Goal: Task Accomplishment & Management: Manage account settings

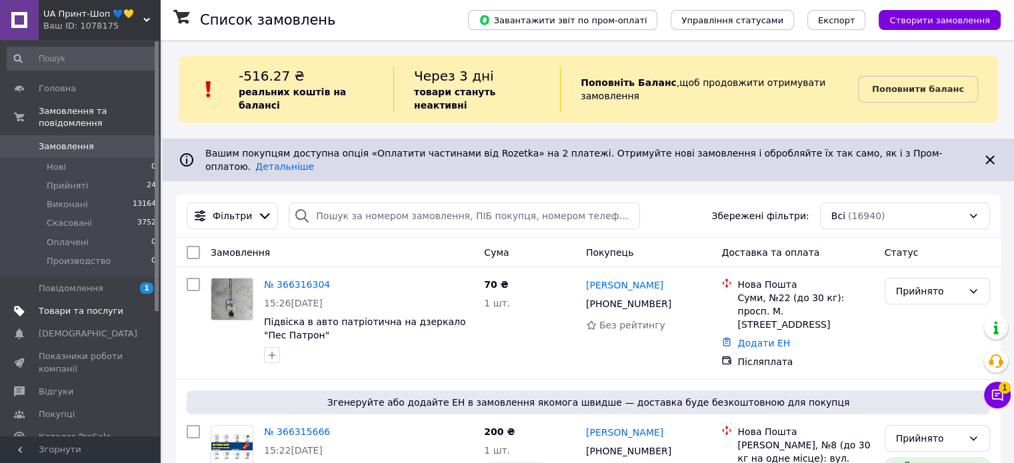
click at [99, 305] on span "Товари та послуги" at bounding box center [81, 311] width 85 height 12
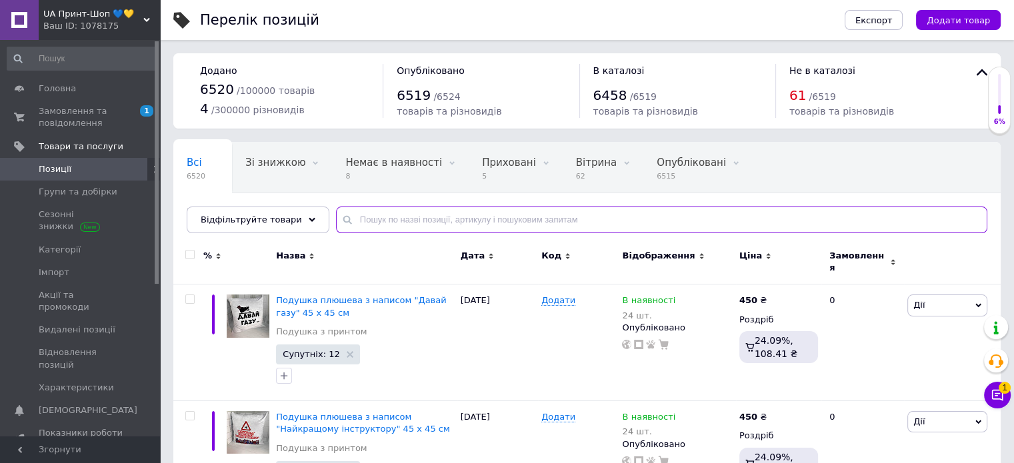
drag, startPoint x: 467, startPoint y: 225, endPoint x: 437, endPoint y: 205, distance: 35.1
click at [465, 225] on input "text" at bounding box center [661, 220] width 651 height 27
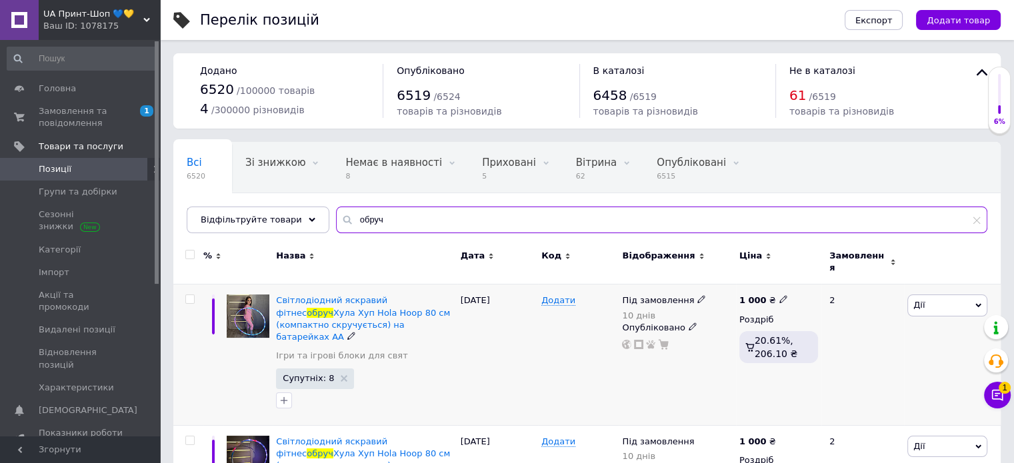
type input "обруч"
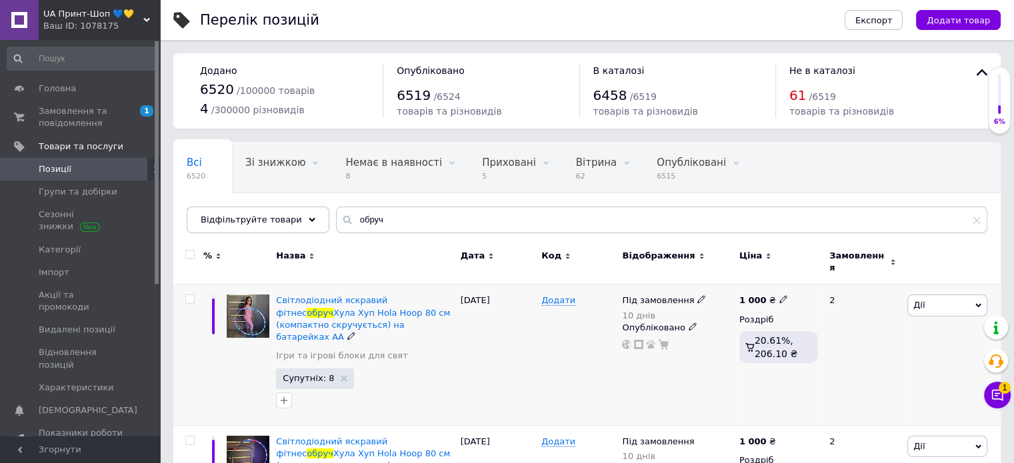
click at [779, 295] on icon at bounding box center [783, 299] width 8 height 8
type input "1800"
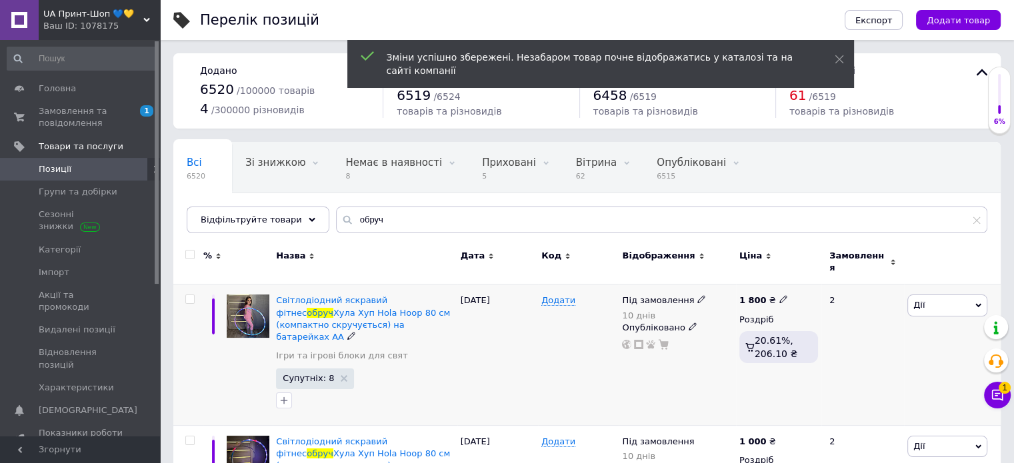
click at [697, 295] on icon at bounding box center [701, 299] width 8 height 8
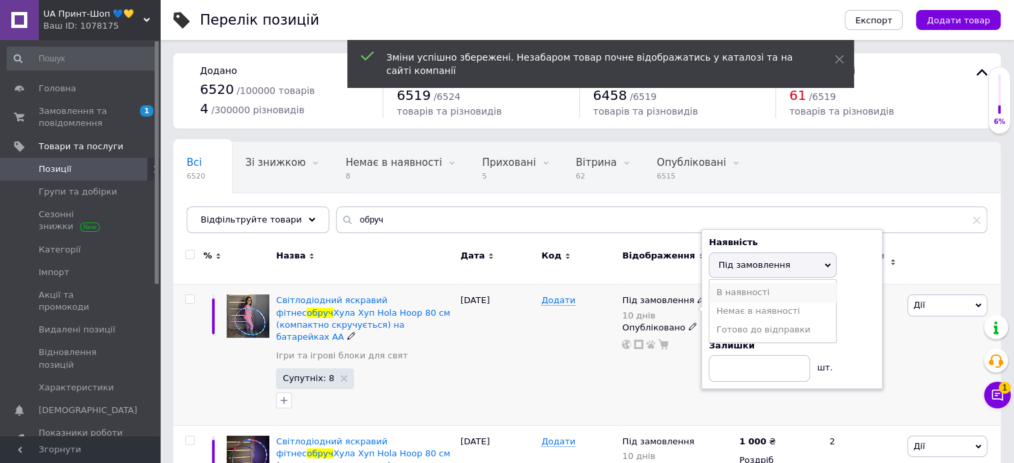
click at [739, 283] on li "В наявності" at bounding box center [772, 292] width 127 height 19
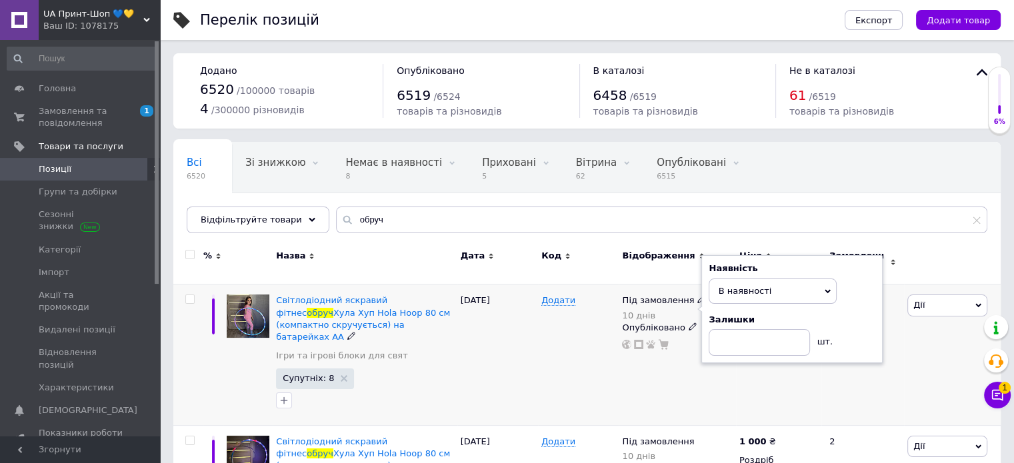
click at [910, 333] on div "Дії Редагувати Підняти на початок групи Копіювати Знижка Подарунок Супутні Прих…" at bounding box center [952, 355] width 97 height 141
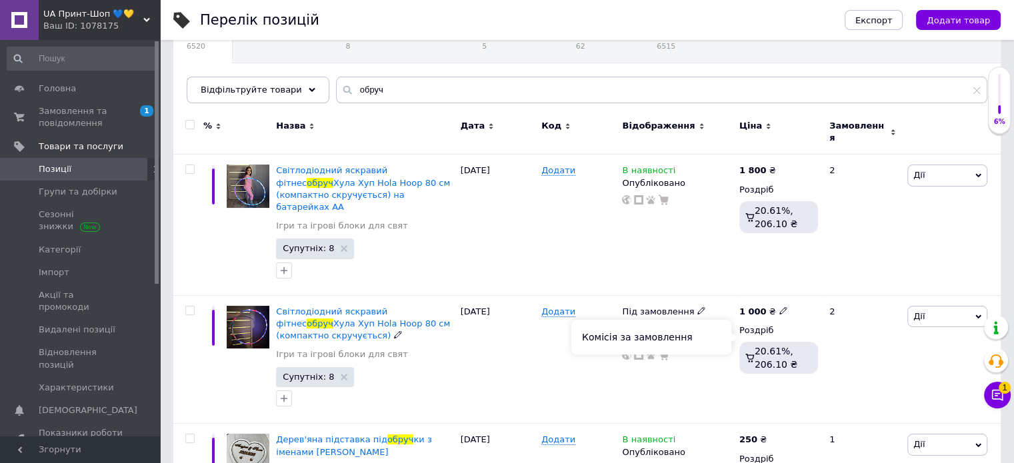
scroll to position [133, 0]
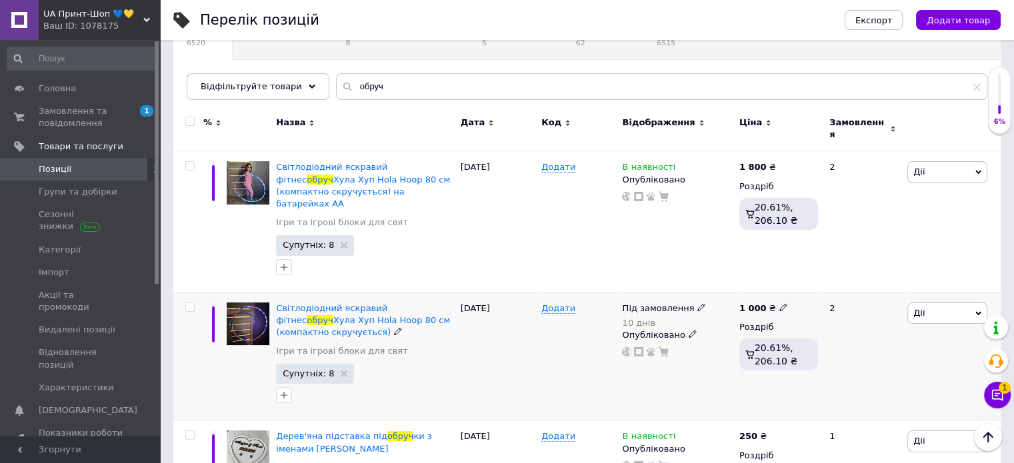
click at [779, 303] on icon at bounding box center [783, 307] width 8 height 8
type input "1800"
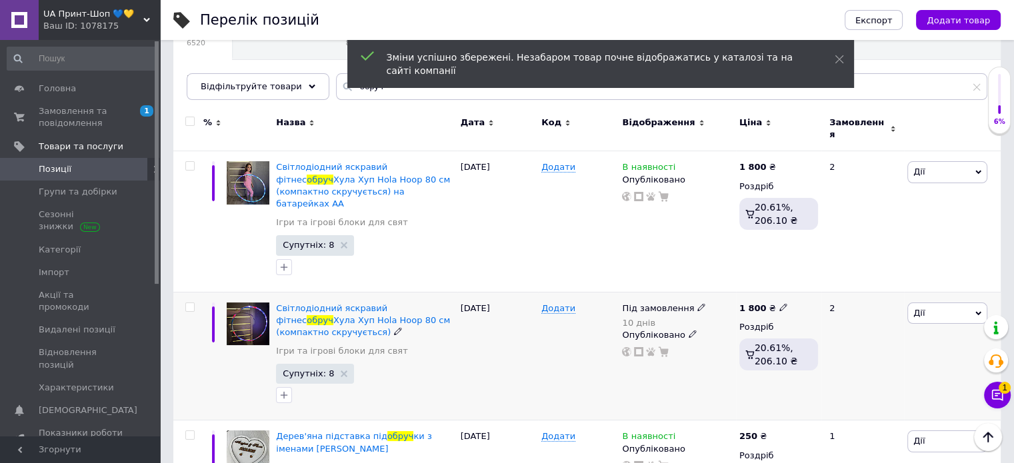
click at [697, 303] on use at bounding box center [700, 306] width 7 height 7
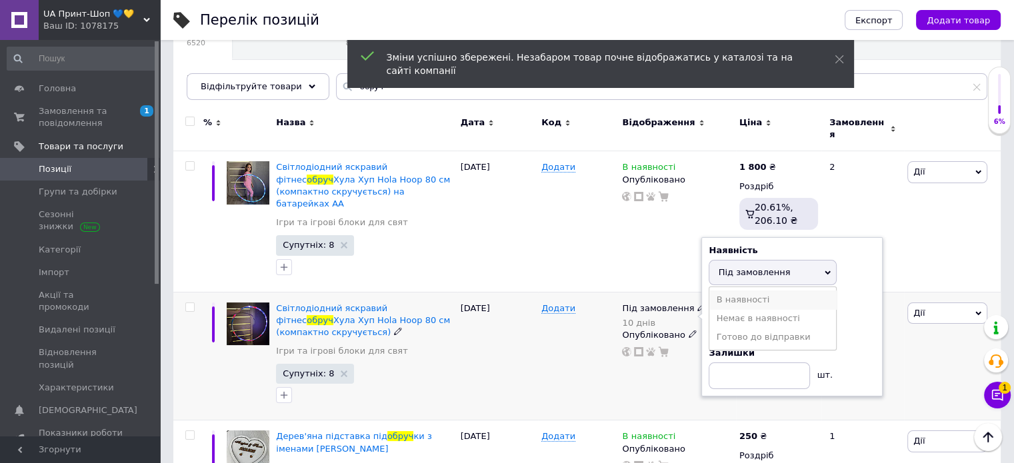
click at [731, 291] on li "В наявності" at bounding box center [772, 300] width 127 height 19
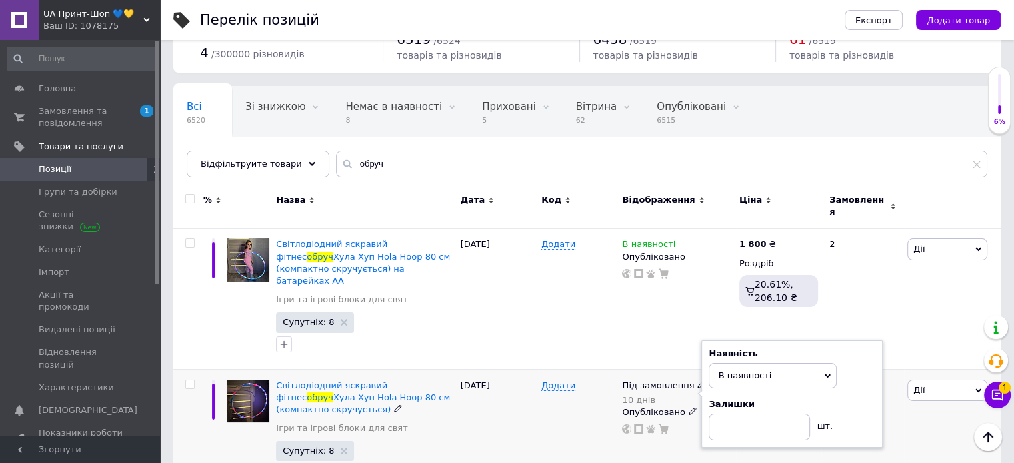
scroll to position [0, 0]
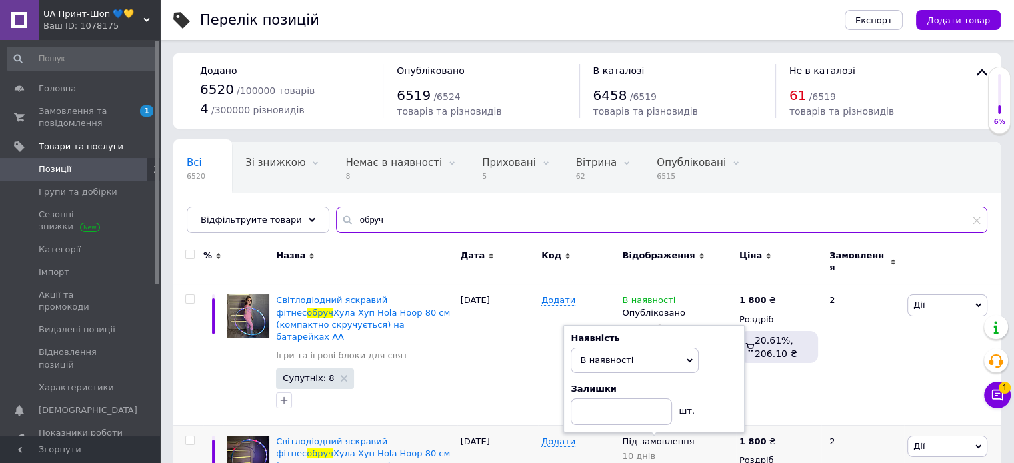
click at [380, 217] on input "обруч" at bounding box center [661, 220] width 651 height 27
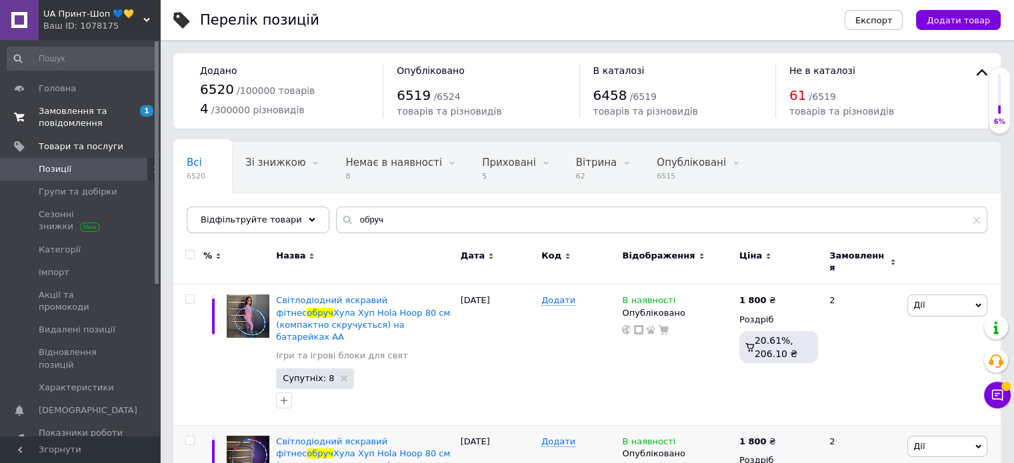
click at [77, 125] on span "Замовлення та повідомлення" at bounding box center [81, 117] width 85 height 24
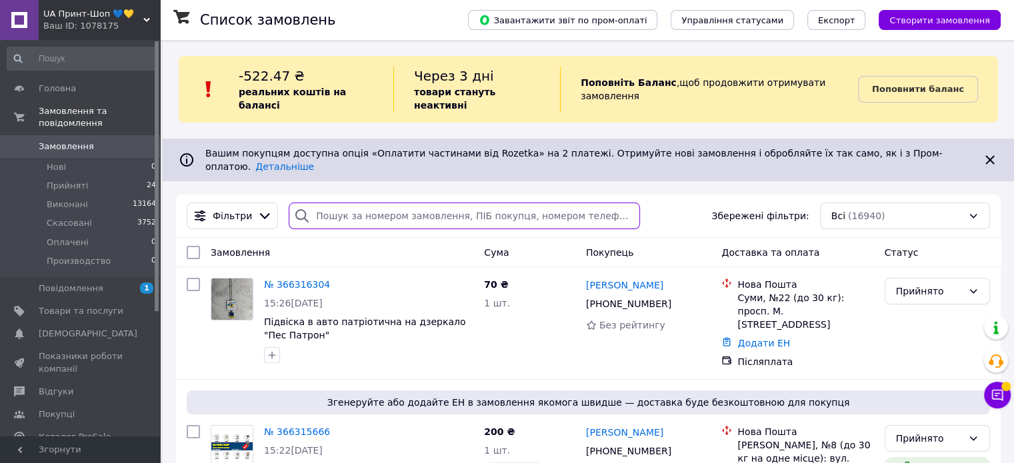
click at [345, 203] on input "search" at bounding box center [464, 216] width 351 height 27
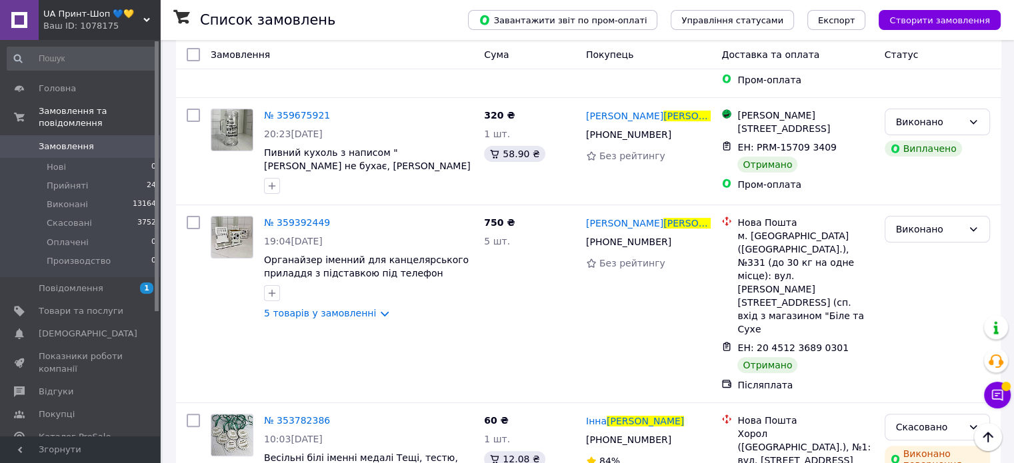
scroll to position [333, 0]
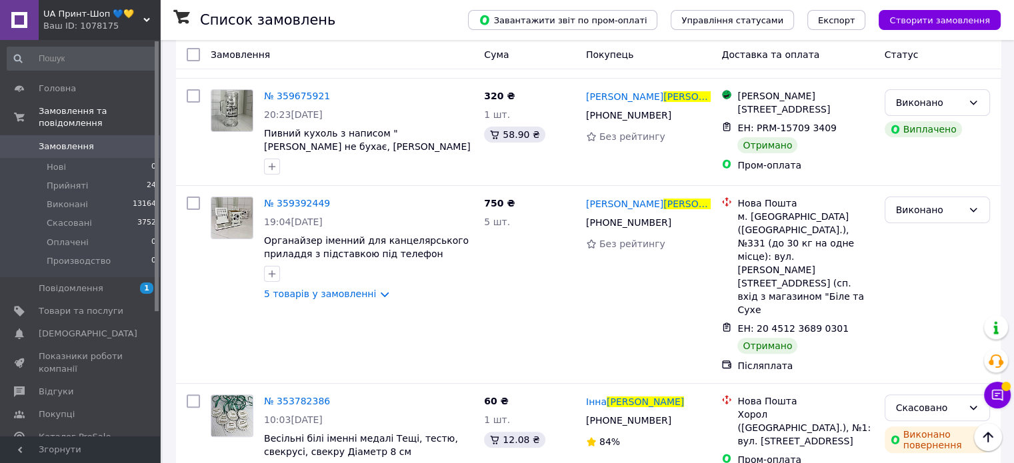
type input "карпенко"
click at [131, 177] on li "Прийняті 24" at bounding box center [82, 186] width 164 height 19
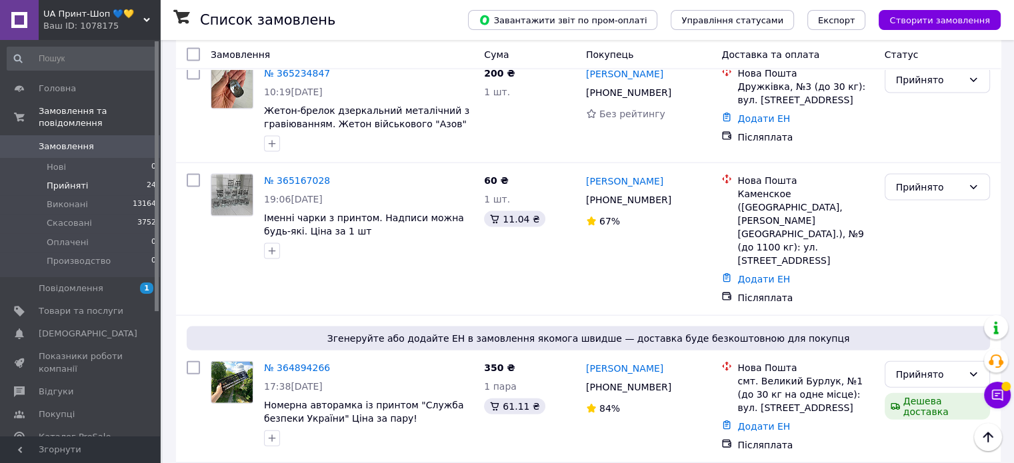
scroll to position [2866, 0]
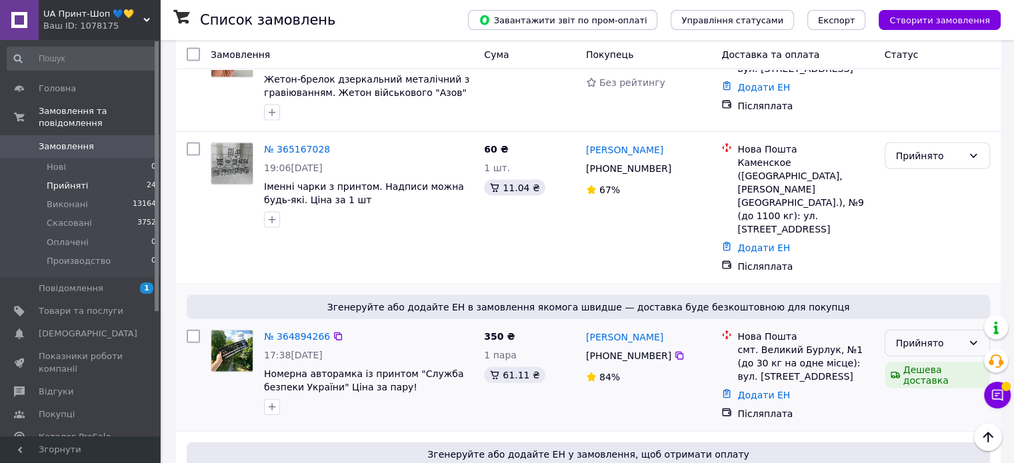
click at [906, 336] on div "Прийнято" at bounding box center [929, 343] width 67 height 15
click at [911, 160] on li "Скасовано" at bounding box center [936, 163] width 104 height 24
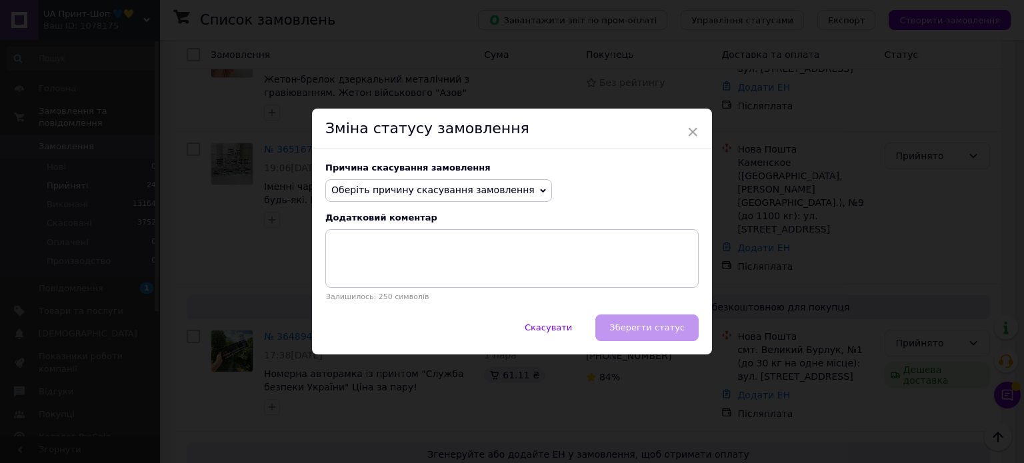
drag, startPoint x: 469, startPoint y: 195, endPoint x: 467, endPoint y: 201, distance: 7.2
click at [469, 195] on span "Оберіть причину скасування замовлення" at bounding box center [432, 190] width 203 height 11
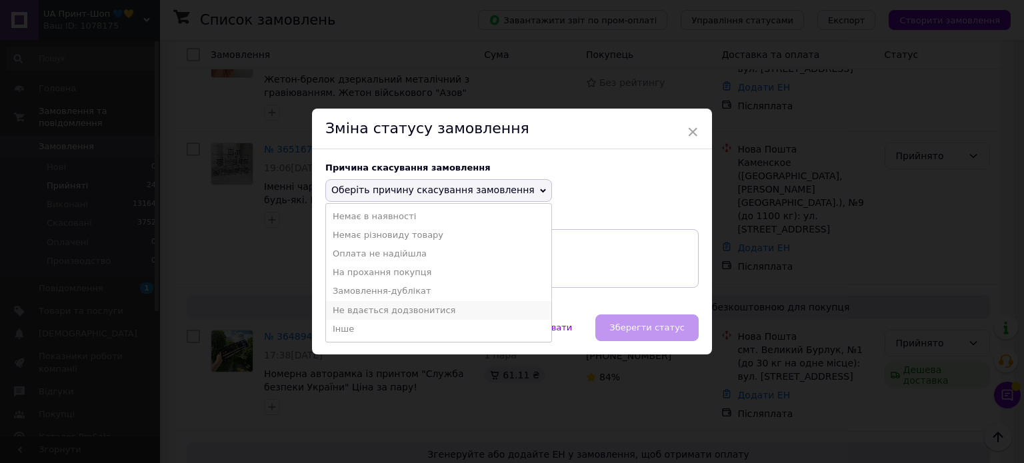
click at [435, 313] on li "Не вдається додзвонитися" at bounding box center [438, 310] width 225 height 19
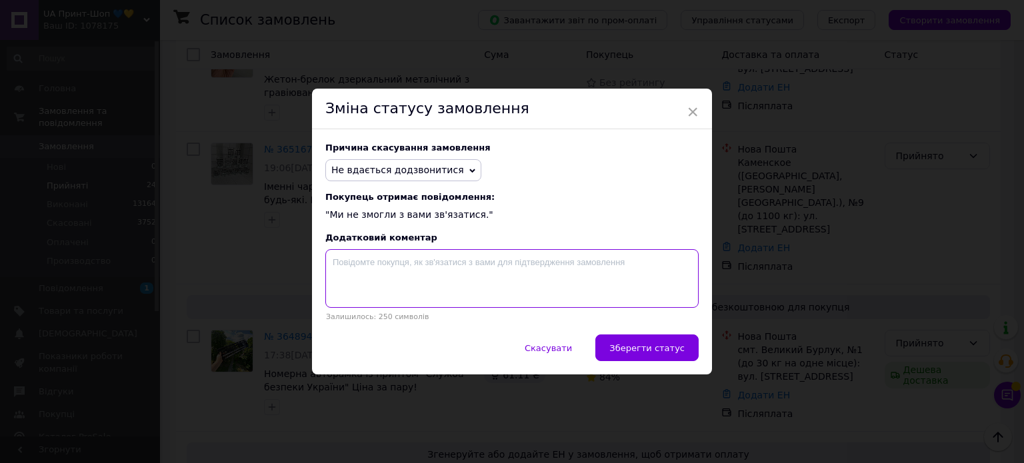
click at [615, 276] on textarea at bounding box center [511, 278] width 373 height 59
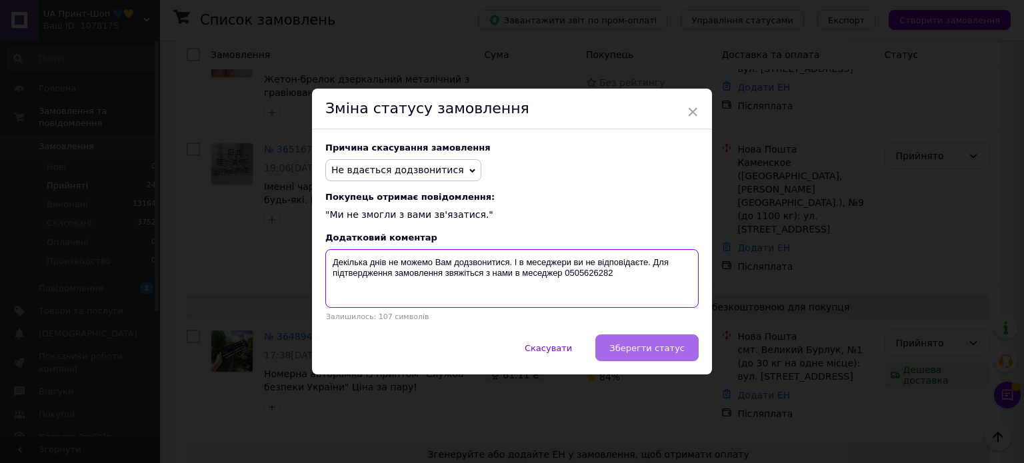
type textarea "Декілька днів не можемо Вам додзвонитися. І в меседжери ви не відповідаєте. Для…"
click at [667, 343] on button "Зберегти статус" at bounding box center [646, 348] width 103 height 27
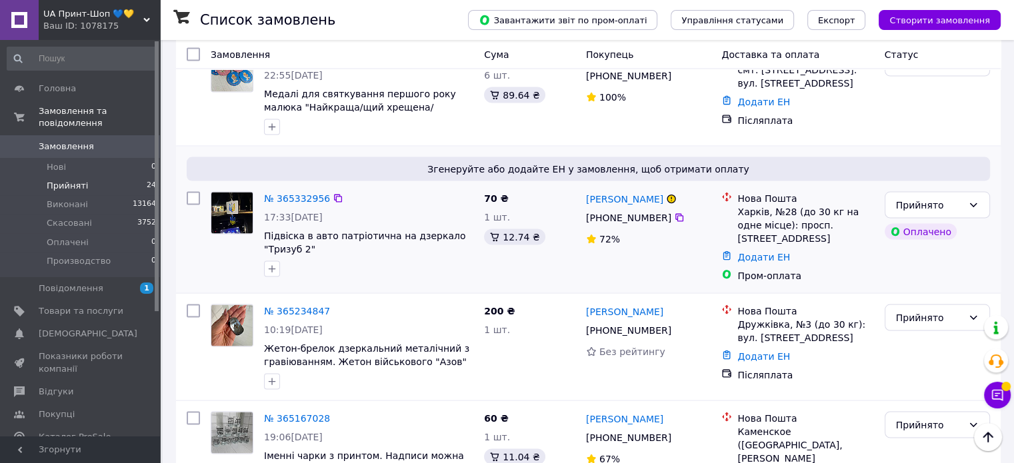
scroll to position [2533, 0]
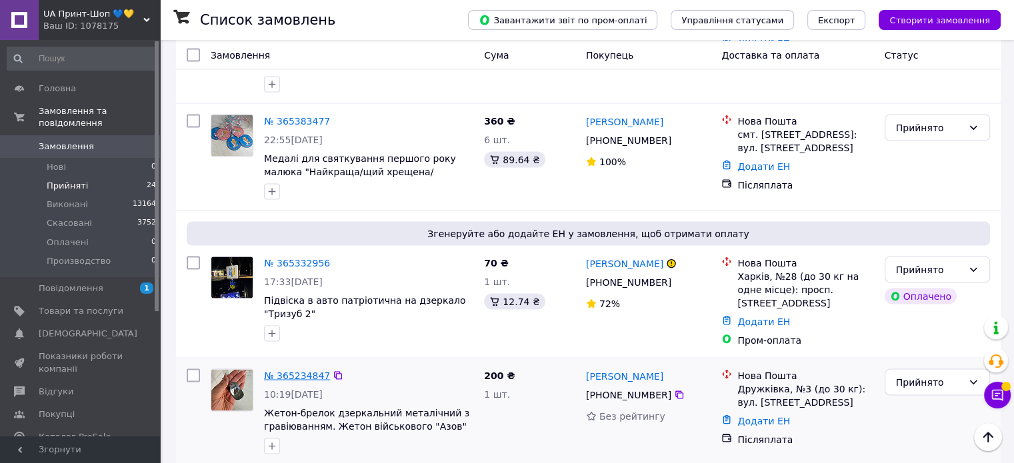
click at [297, 370] on link "№ 365234847" at bounding box center [297, 375] width 66 height 11
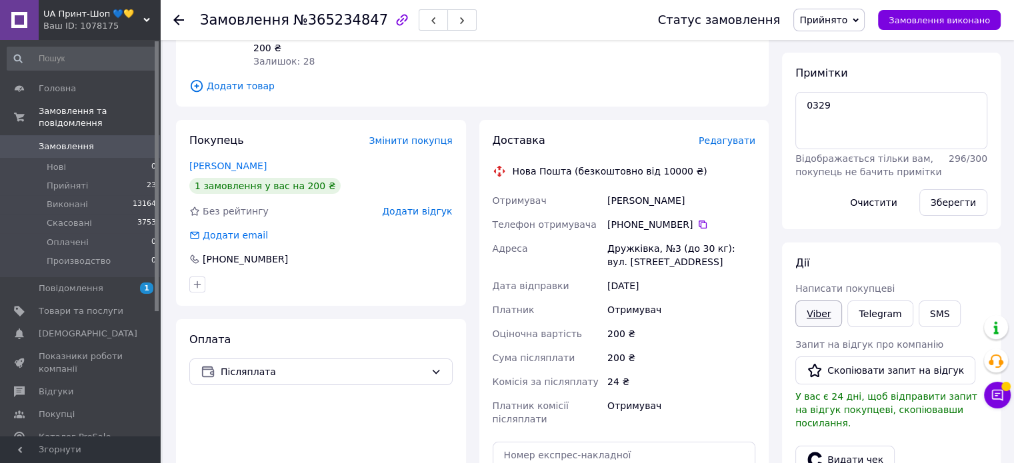
scroll to position [200, 0]
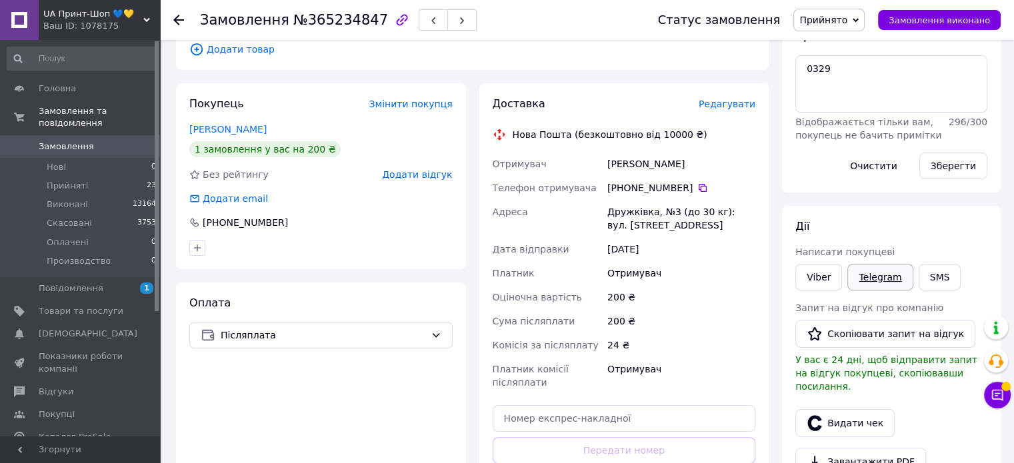
click at [858, 273] on link "Telegram" at bounding box center [879, 277] width 65 height 27
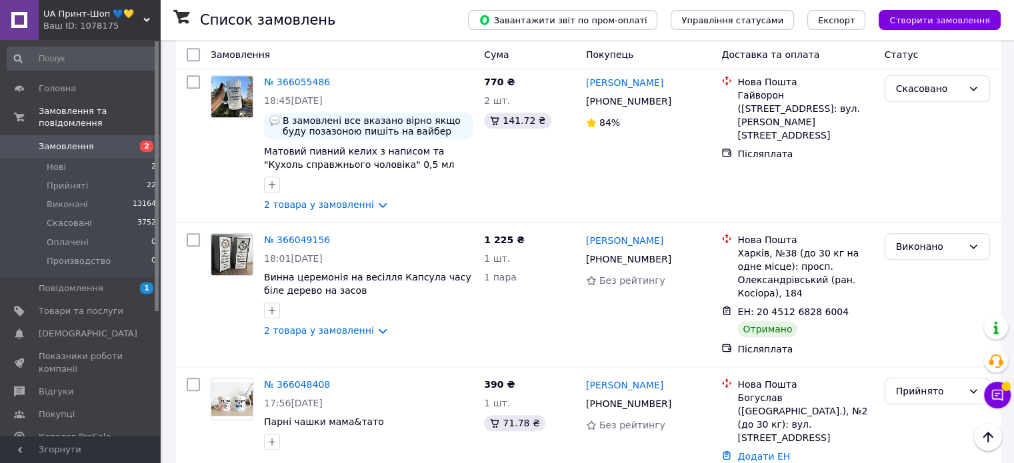
scroll to position [1533, 0]
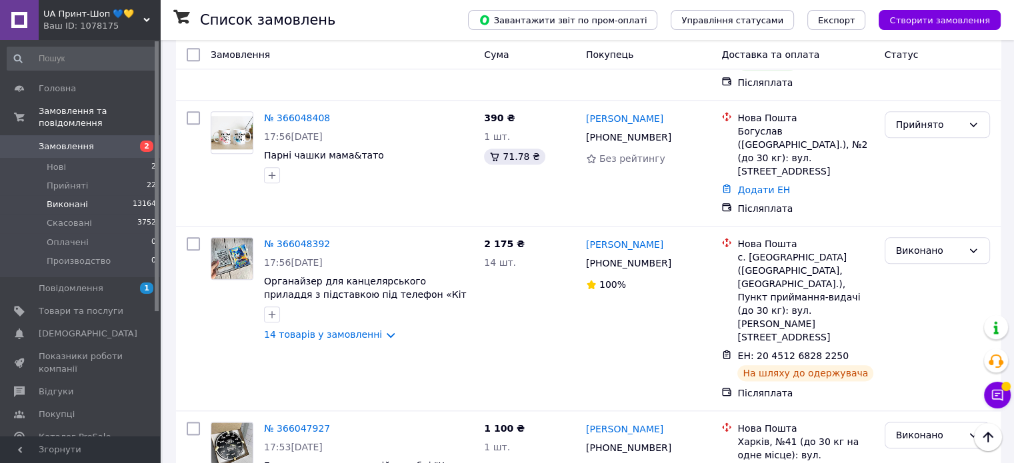
drag, startPoint x: 59, startPoint y: 169, endPoint x: 42, endPoint y: 197, distance: 32.4
click at [59, 180] on span "Прийняті" at bounding box center [67, 186] width 41 height 12
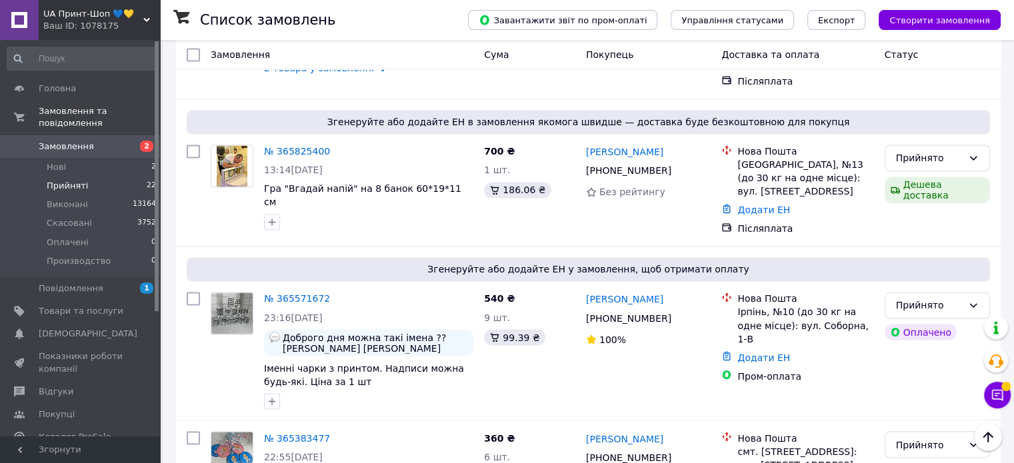
scroll to position [2400, 0]
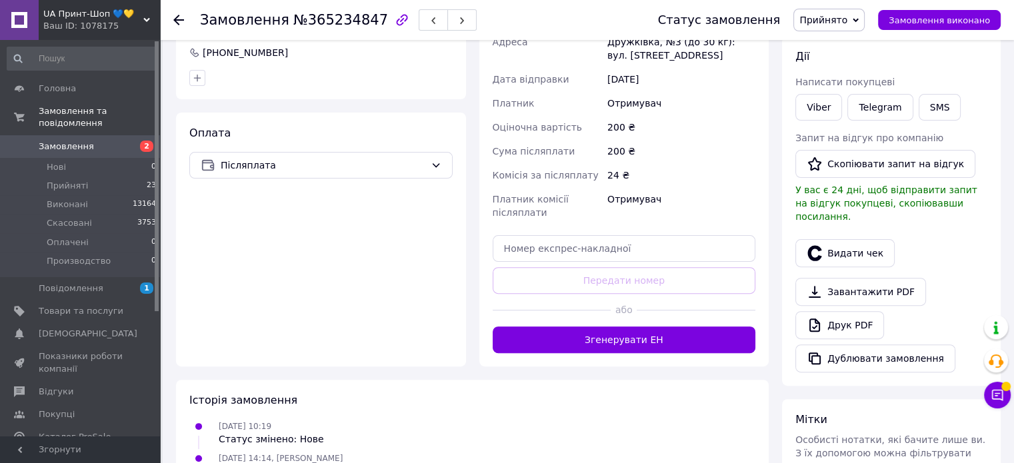
scroll to position [275, 0]
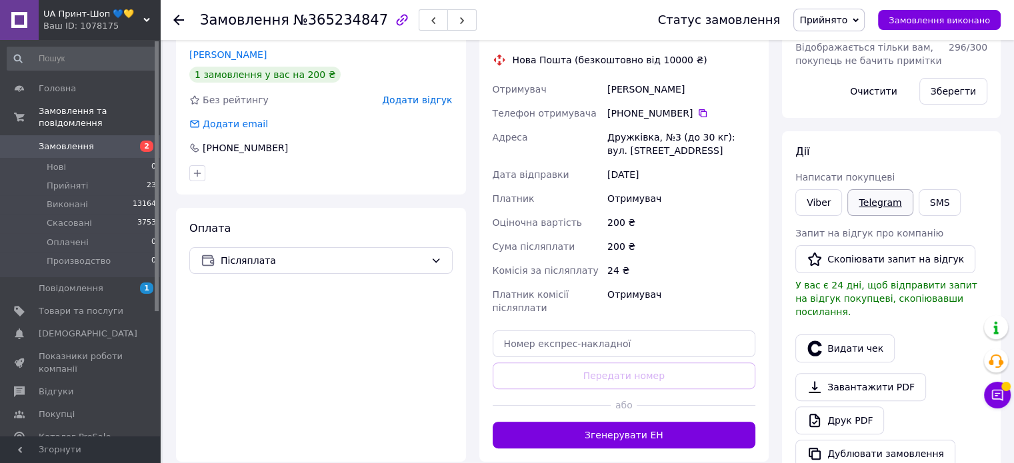
click at [880, 194] on link "Telegram" at bounding box center [879, 202] width 65 height 27
